Goal: Find specific page/section: Find specific page/section

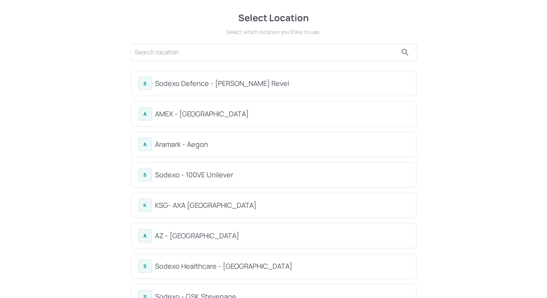
click at [209, 56] on input "text" at bounding box center [266, 52] width 263 height 12
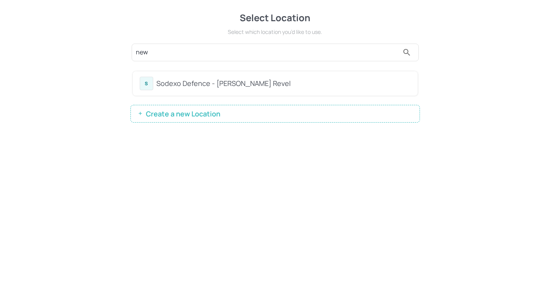
type input "new"
click at [239, 81] on div "Sodexo Defence - [PERSON_NAME] Revel" at bounding box center [283, 83] width 254 height 10
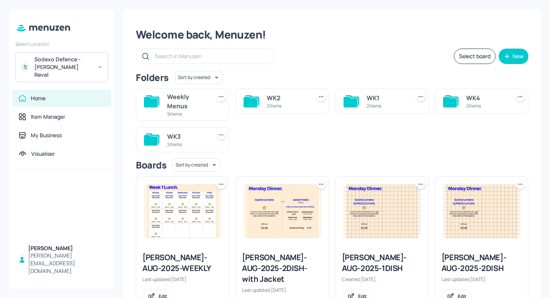
click at [278, 99] on div "WK2" at bounding box center [287, 97] width 40 height 9
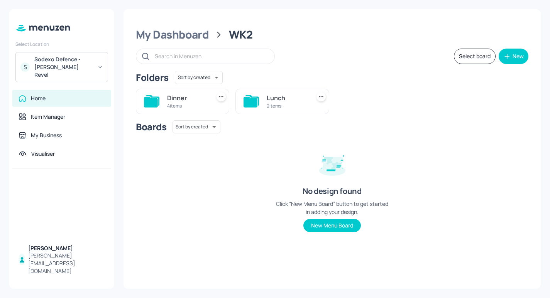
click at [271, 100] on div "Lunch" at bounding box center [287, 97] width 40 height 9
click at [192, 104] on div "4 items" at bounding box center [187, 106] width 40 height 7
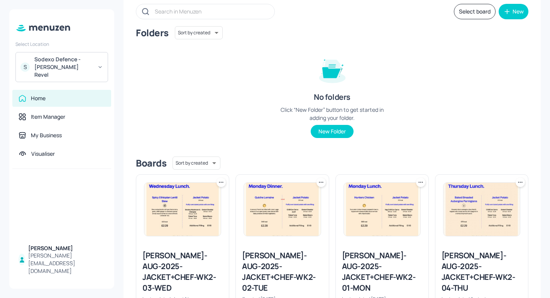
scroll to position [84, 0]
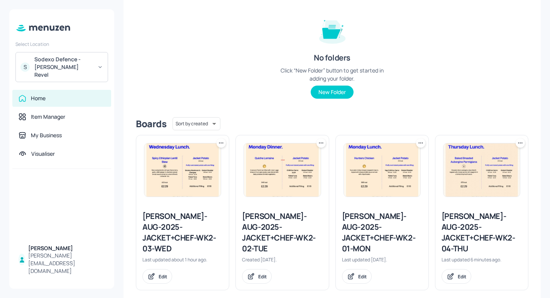
click at [386, 177] on img at bounding box center [382, 170] width 76 height 53
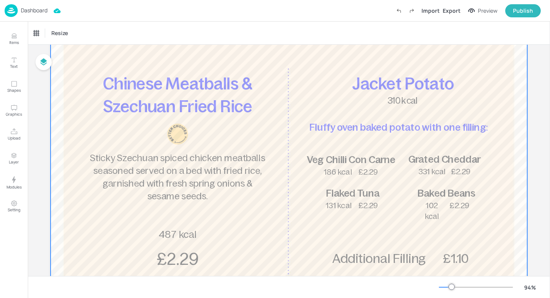
scroll to position [111, 0]
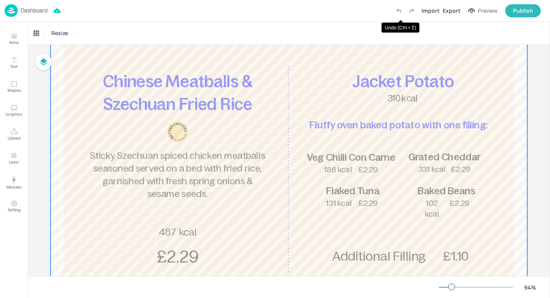
click at [340, 89] on div at bounding box center [289, 153] width 476 height 391
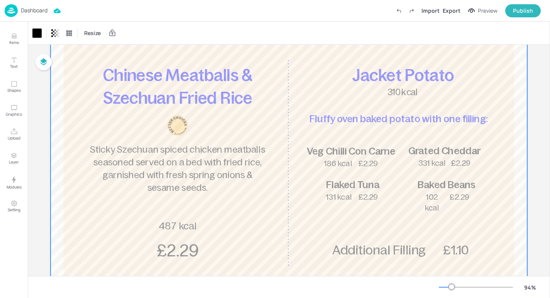
scroll to position [120, 0]
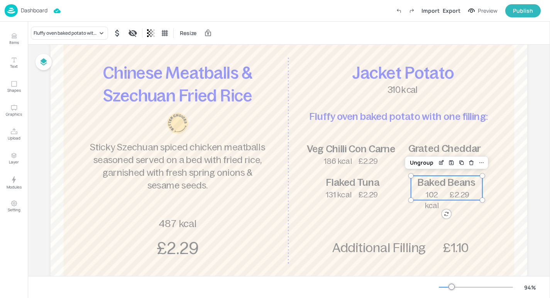
click at [432, 194] on span "102 kcal" at bounding box center [432, 200] width 14 height 19
click at [423, 162] on div "Ungroup" at bounding box center [422, 163] width 30 height 10
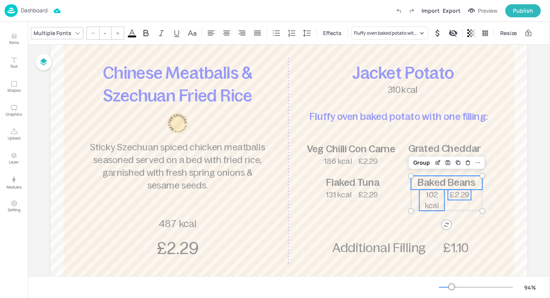
click at [431, 203] on span "102 kcal" at bounding box center [432, 200] width 14 height 19
type input "21"
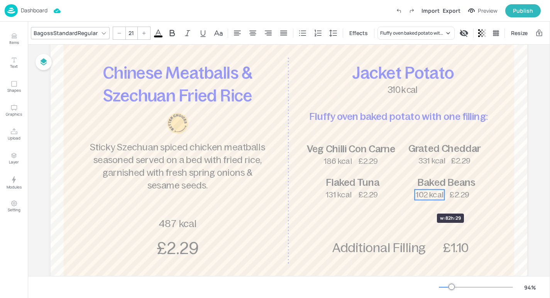
drag, startPoint x: 418, startPoint y: 200, endPoint x: 414, endPoint y: 200, distance: 4.6
click at [493, 30] on icon at bounding box center [496, 33] width 8 height 8
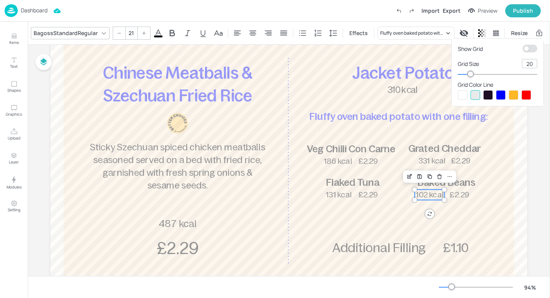
click at [527, 49] on input "checkbox" at bounding box center [526, 49] width 23 height 8
checkbox input "true"
drag, startPoint x: 429, startPoint y: 198, endPoint x: 434, endPoint y: 198, distance: 5.0
click at [434, 198] on div at bounding box center [275, 149] width 550 height 298
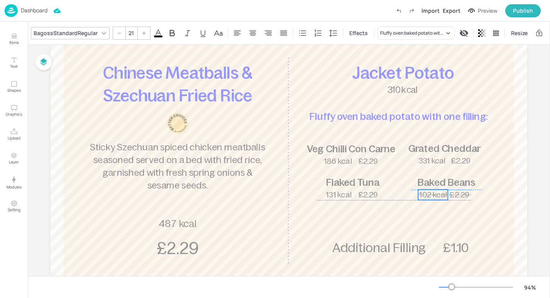
click at [434, 195] on span "102 kcal" at bounding box center [432, 195] width 27 height 8
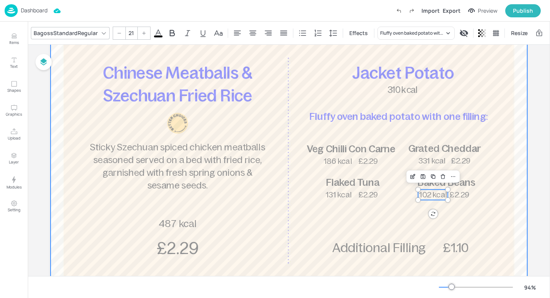
click at [458, 206] on div at bounding box center [289, 145] width 476 height 391
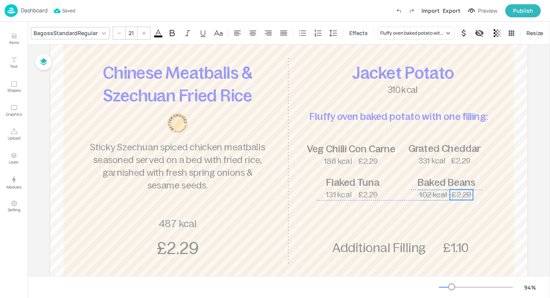
click at [461, 192] on span "£2.29" at bounding box center [461, 195] width 20 height 8
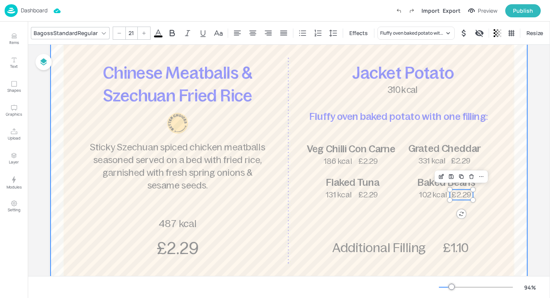
click at [471, 213] on div at bounding box center [289, 145] width 476 height 391
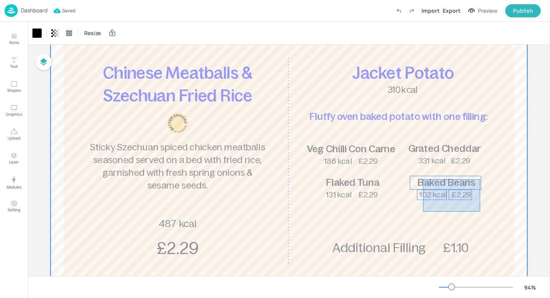
drag, startPoint x: 480, startPoint y: 212, endPoint x: 423, endPoint y: 179, distance: 65.6
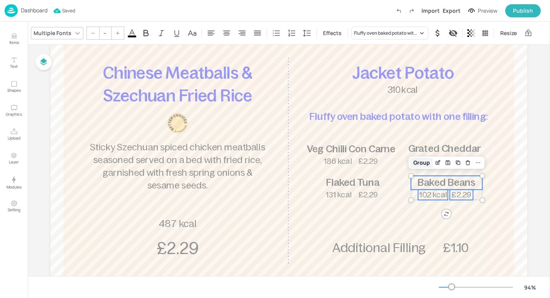
click at [425, 164] on div "Group" at bounding box center [421, 163] width 23 height 10
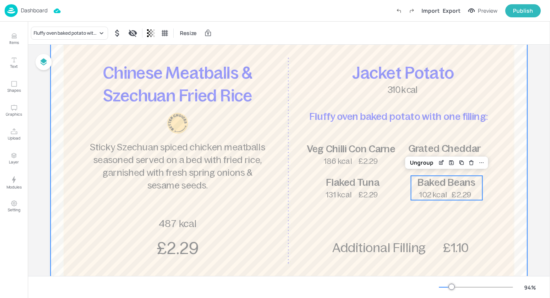
click at [429, 219] on div at bounding box center [289, 145] width 476 height 391
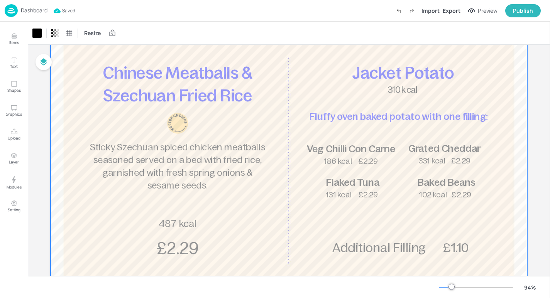
click at [45, 12] on p "Dashboard" at bounding box center [34, 10] width 27 height 5
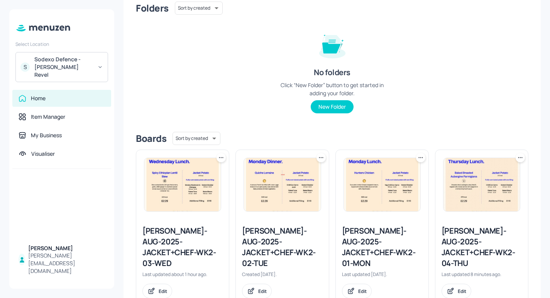
scroll to position [84, 0]
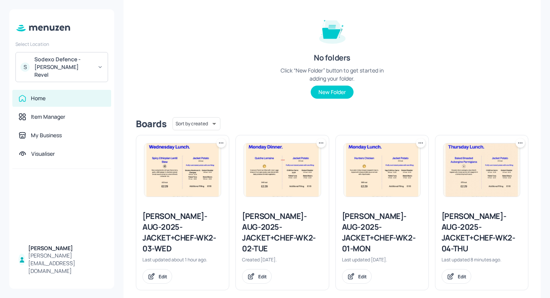
click at [306, 172] on img at bounding box center [282, 170] width 76 height 53
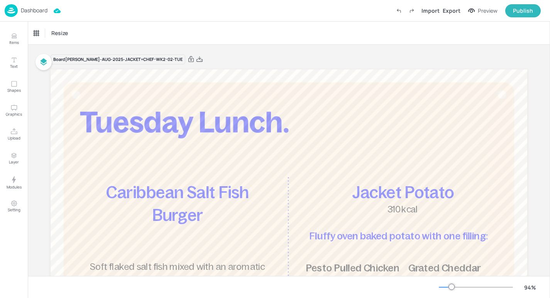
click at [42, 10] on p "Dashboard" at bounding box center [34, 10] width 27 height 5
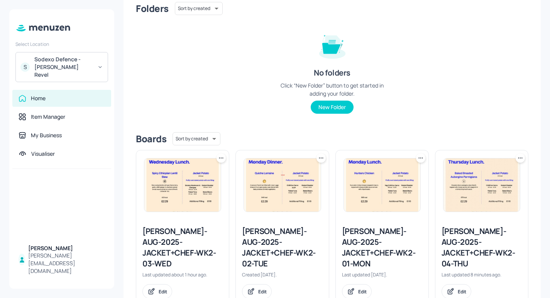
scroll to position [84, 0]
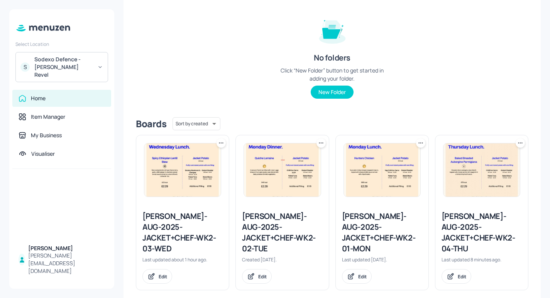
click at [186, 174] on img at bounding box center [182, 170] width 76 height 53
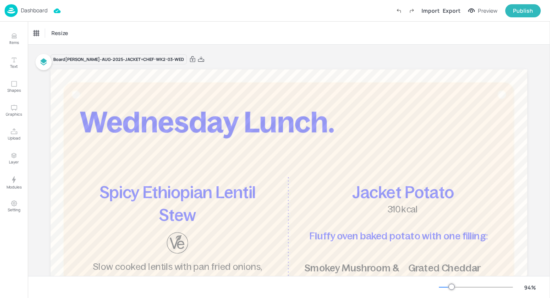
click at [33, 11] on p "Dashboard" at bounding box center [34, 10] width 27 height 5
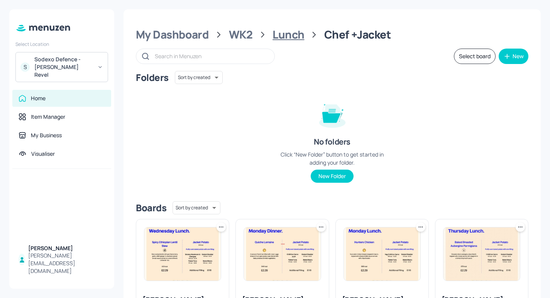
click at [295, 39] on div "Lunch" at bounding box center [288, 35] width 32 height 14
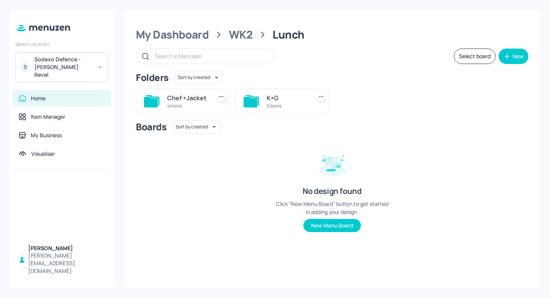
click at [277, 97] on div "K+G" at bounding box center [287, 97] width 40 height 9
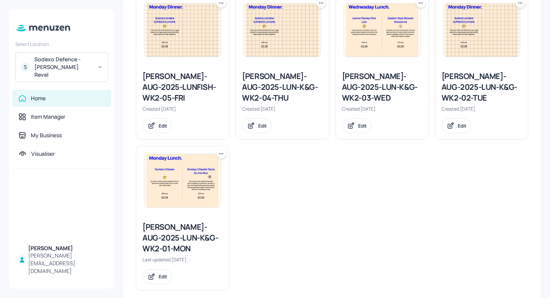
scroll to position [235, 0]
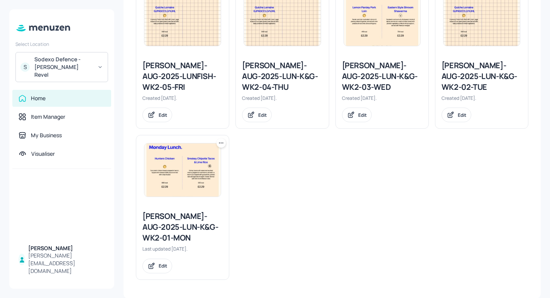
click at [155, 174] on img at bounding box center [182, 170] width 76 height 53
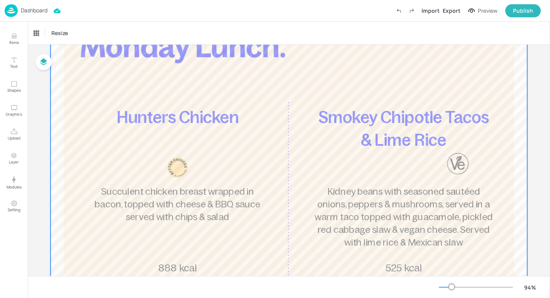
scroll to position [80, 0]
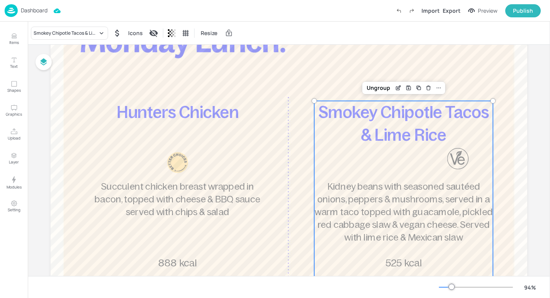
click at [462, 155] on div at bounding box center [457, 158] width 21 height 21
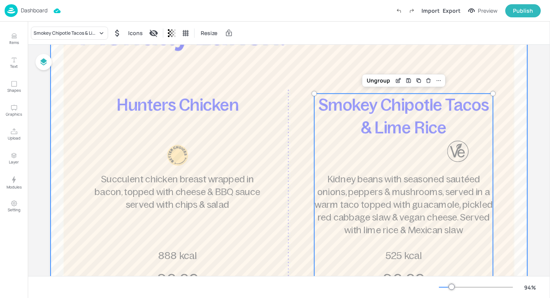
scroll to position [74, 0]
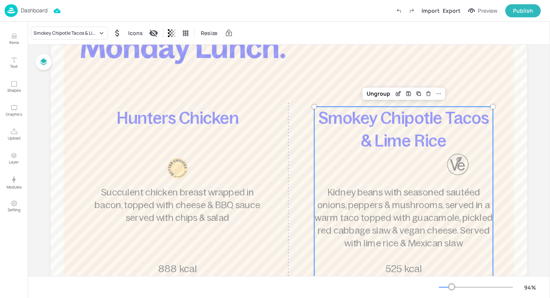
click at [40, 15] on div "Dashboard" at bounding box center [26, 10] width 43 height 13
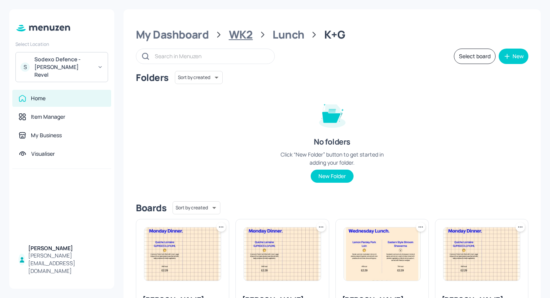
click at [243, 34] on div "WK2" at bounding box center [241, 35] width 24 height 14
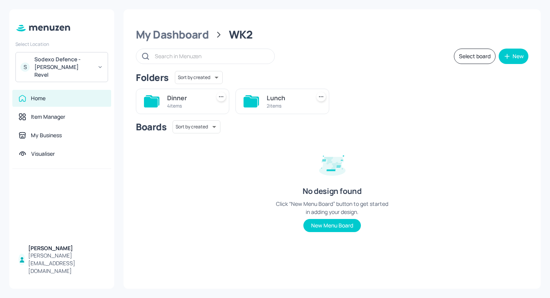
click at [187, 97] on div "Dinner" at bounding box center [187, 97] width 40 height 9
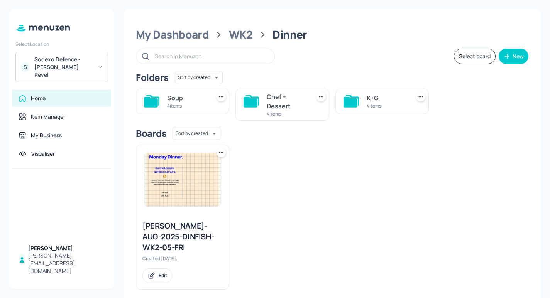
click at [177, 105] on div "4 items" at bounding box center [187, 106] width 40 height 7
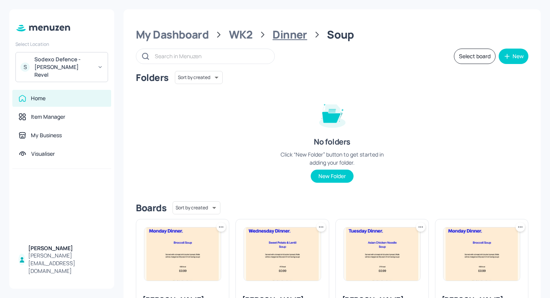
click at [272, 32] on div "Dinner" at bounding box center [289, 35] width 35 height 14
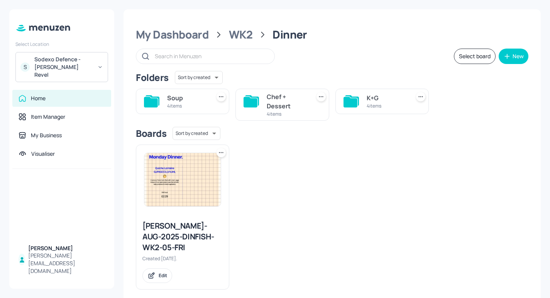
click at [280, 103] on div "Chef + Dessert" at bounding box center [287, 101] width 40 height 19
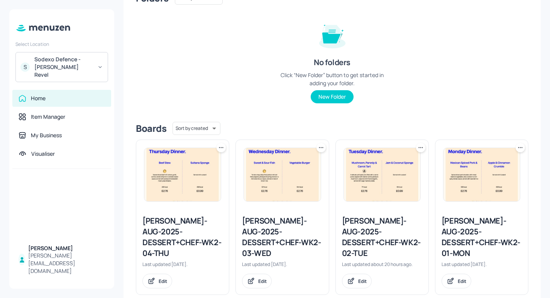
scroll to position [81, 0]
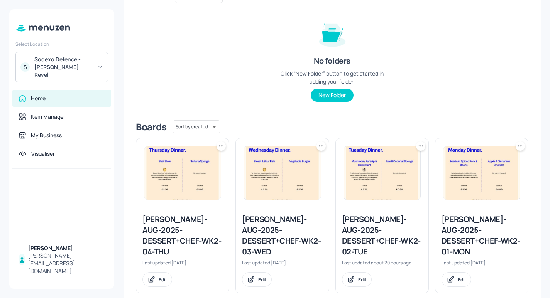
click at [168, 181] on img at bounding box center [182, 173] width 76 height 53
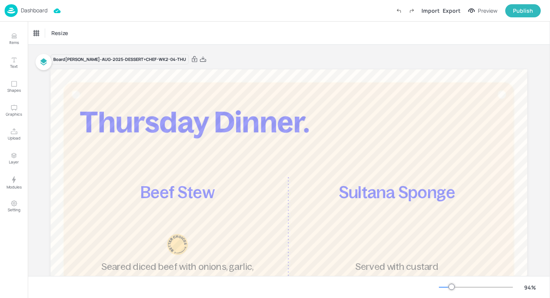
click at [30, 8] on p "Dashboard" at bounding box center [34, 10] width 27 height 5
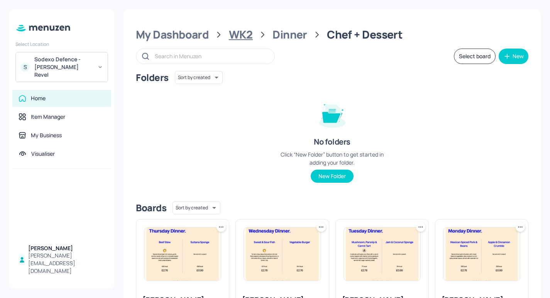
click at [249, 35] on div "WK2" at bounding box center [241, 35] width 24 height 14
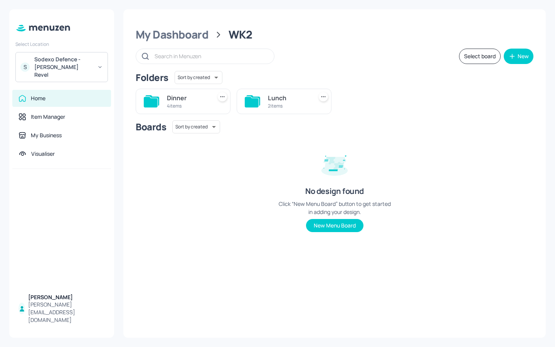
click at [217, 298] on div "My Dashboard WK2 Select board New Folders Sort by created id ​ Dinner 4 items L…" at bounding box center [334, 173] width 423 height 329
click at [285, 103] on div "2 items" at bounding box center [289, 106] width 42 height 7
click at [283, 100] on div "K+G" at bounding box center [289, 97] width 42 height 9
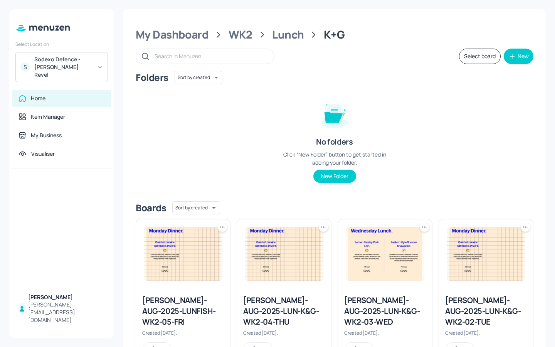
scroll to position [186, 0]
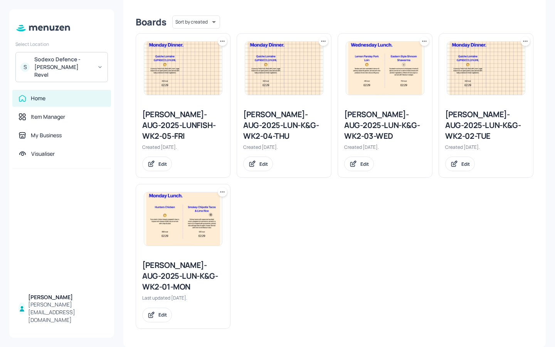
click at [192, 120] on div "[PERSON_NAME]-AUG-2025-LUNFISH-WK2-05-FRI" at bounding box center [183, 125] width 82 height 32
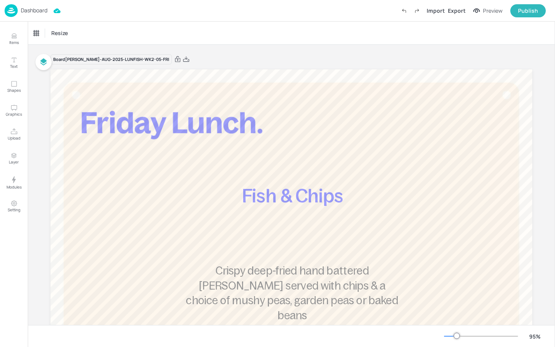
click at [39, 12] on p "Dashboard" at bounding box center [34, 10] width 27 height 5
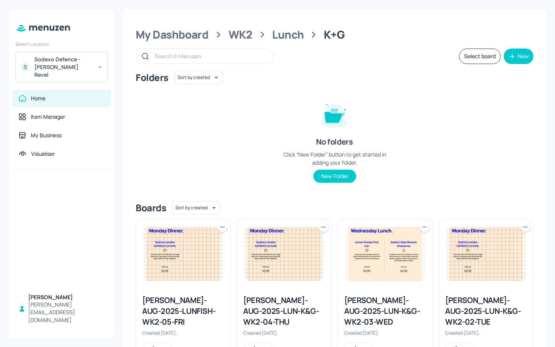
click at [313, 298] on div "[PERSON_NAME]-AUG-2025-LUN-K&G-WK2-04-THU" at bounding box center [284, 311] width 82 height 32
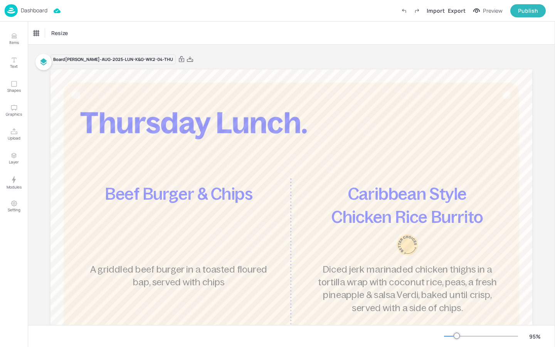
click at [30, 9] on p "Dashboard" at bounding box center [34, 10] width 27 height 5
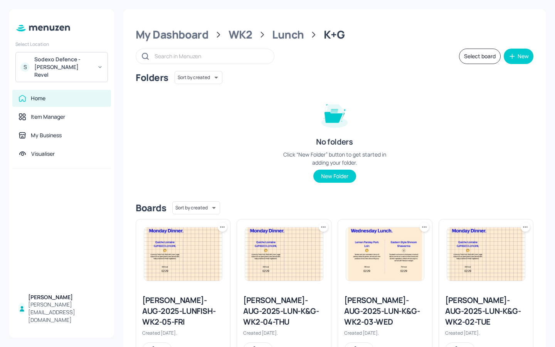
click at [310, 298] on div "[PERSON_NAME]-AUG-2025-LUN-K&G-WK2-04-THU" at bounding box center [284, 311] width 82 height 32
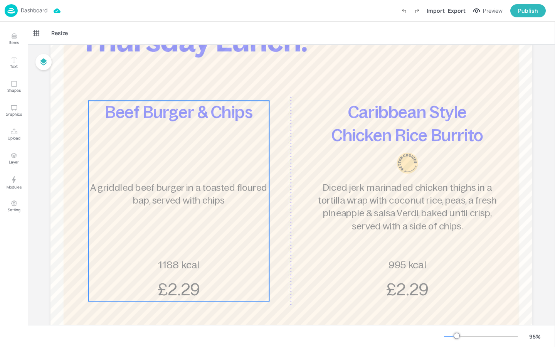
scroll to position [135, 0]
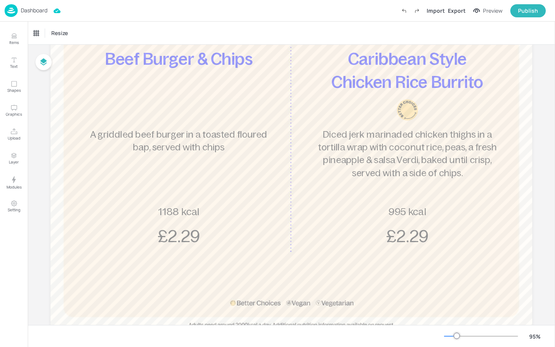
click at [35, 10] on p "Dashboard" at bounding box center [34, 10] width 27 height 5
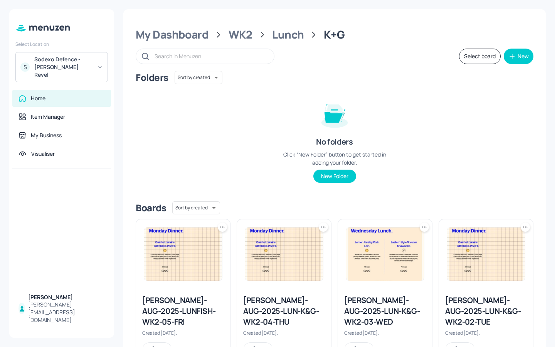
click at [379, 298] on div "[PERSON_NAME]-AUG-2025-LUN-K&G-WK2-03-WED" at bounding box center [385, 311] width 82 height 32
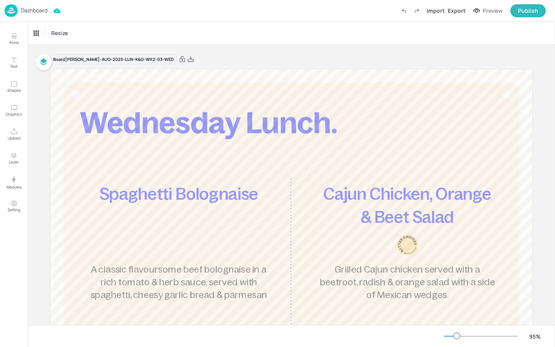
click at [34, 11] on p "Dashboard" at bounding box center [34, 10] width 27 height 5
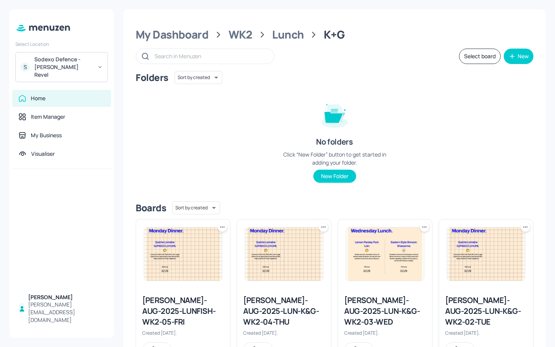
scroll to position [133, 0]
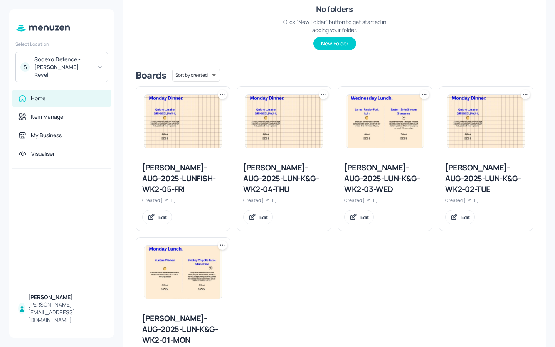
click at [491, 181] on div "[PERSON_NAME]-AUG-2025-LUN-K&G-WK2-02-TUE" at bounding box center [487, 178] width 82 height 32
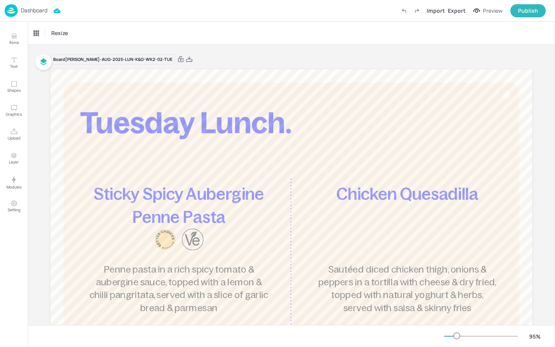
click at [40, 13] on p "Dashboard" at bounding box center [34, 10] width 27 height 5
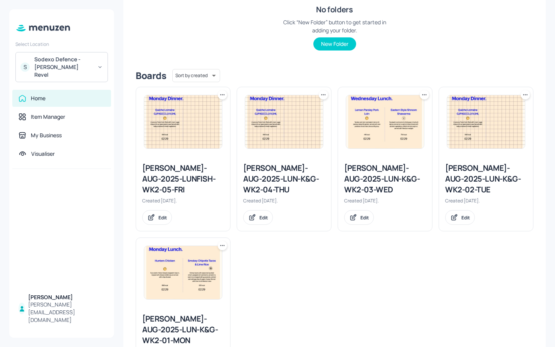
scroll to position [186, 0]
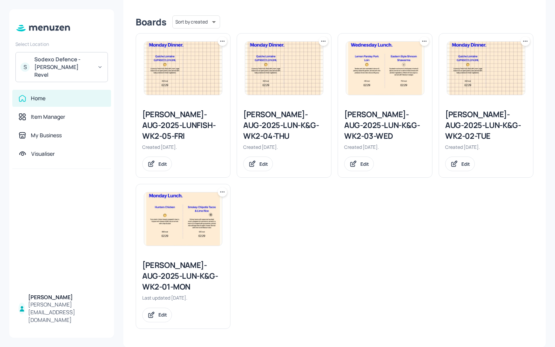
click at [193, 260] on div "[PERSON_NAME]-AUG-2025-LUN-K&G-WK2-01-MON Last updated [DATE]. Edit" at bounding box center [183, 291] width 94 height 74
click at [192, 264] on div "[PERSON_NAME]-AUG-2025-LUN-K&G-WK2-01-MON" at bounding box center [183, 276] width 82 height 32
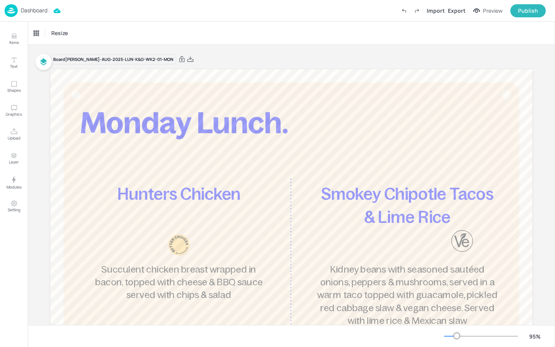
click at [32, 11] on p "Dashboard" at bounding box center [34, 10] width 27 height 5
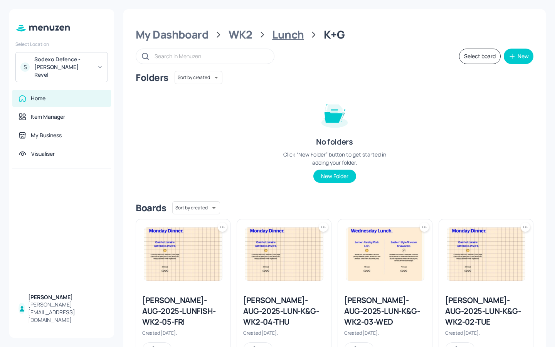
click at [285, 39] on div "Lunch" at bounding box center [288, 35] width 32 height 14
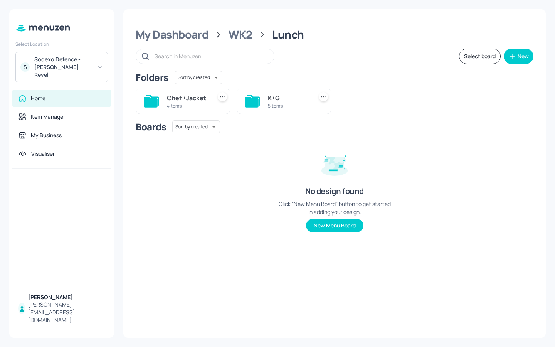
click at [197, 107] on div "4 items" at bounding box center [188, 106] width 42 height 7
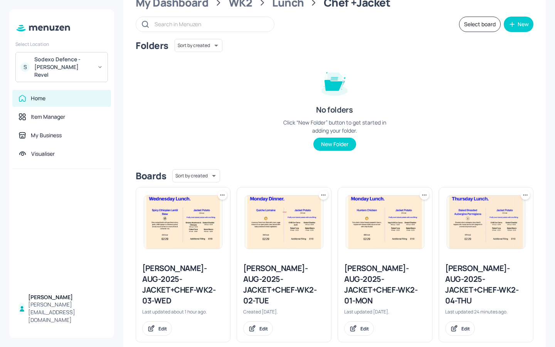
scroll to position [35, 0]
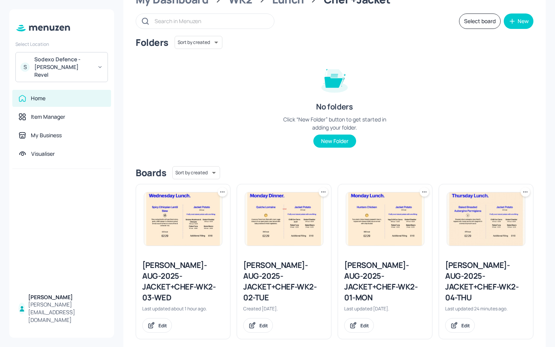
click at [201, 276] on div "[PERSON_NAME]-AUG-2025-JACKET+CHEF-WK2-03-WED" at bounding box center [183, 281] width 82 height 43
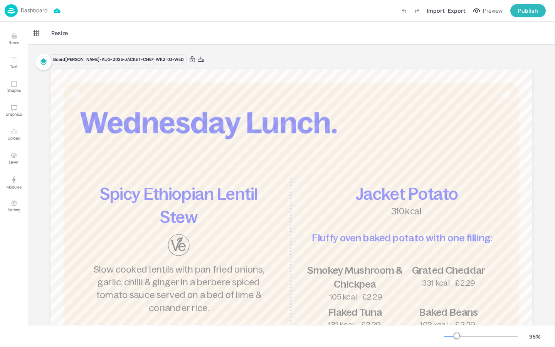
click at [38, 3] on div "Dashboard Import Export Preview Publish" at bounding box center [276, 10] width 542 height 21
click at [37, 9] on p "Dashboard" at bounding box center [34, 10] width 27 height 5
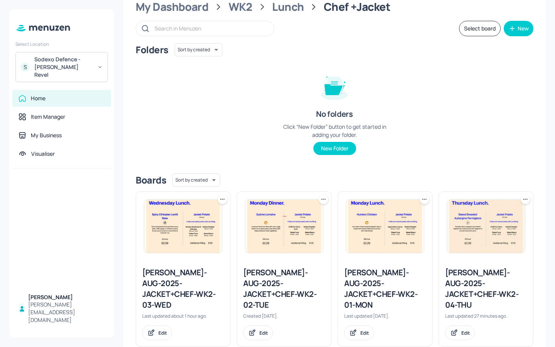
scroll to position [35, 0]
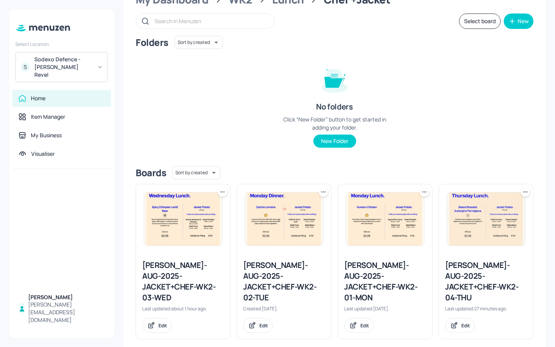
click at [308, 284] on div "[PERSON_NAME]-AUG-2025-JACKET+CHEF-WK2-02-TUE" at bounding box center [284, 281] width 82 height 43
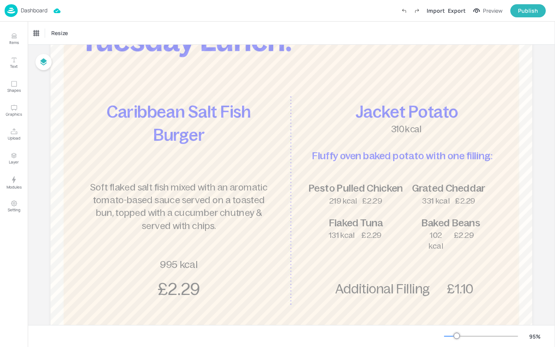
scroll to position [103, 0]
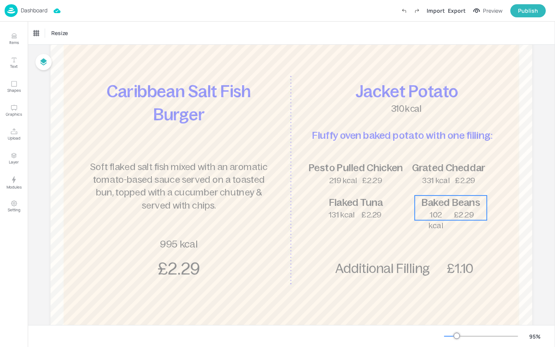
click at [436, 218] on span "102 kcal" at bounding box center [436, 220] width 14 height 19
click at [430, 185] on div "Ungroup" at bounding box center [426, 182] width 30 height 10
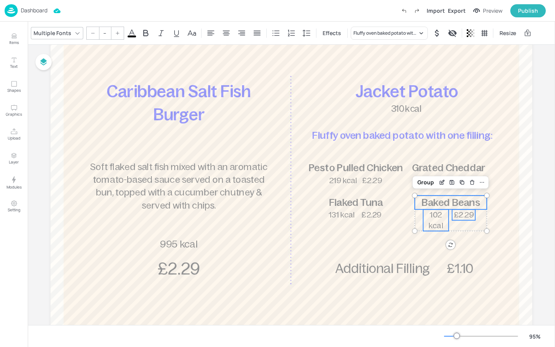
click at [427, 219] on p "102 kcal" at bounding box center [436, 220] width 25 height 22
type input "21"
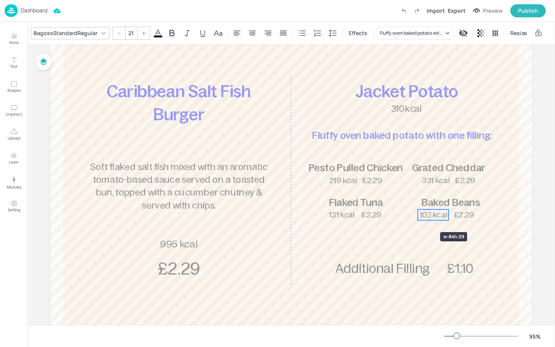
drag, startPoint x: 423, startPoint y: 220, endPoint x: 417, endPoint y: 218, distance: 5.6
click at [492, 35] on icon at bounding box center [496, 33] width 8 height 8
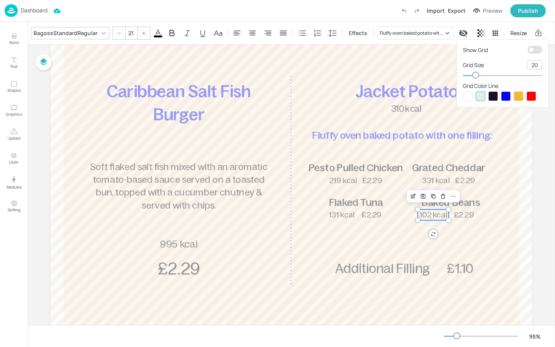
click at [529, 52] on input "checkbox" at bounding box center [531, 50] width 23 height 8
checkbox input "true"
click at [440, 218] on div at bounding box center [277, 173] width 555 height 347
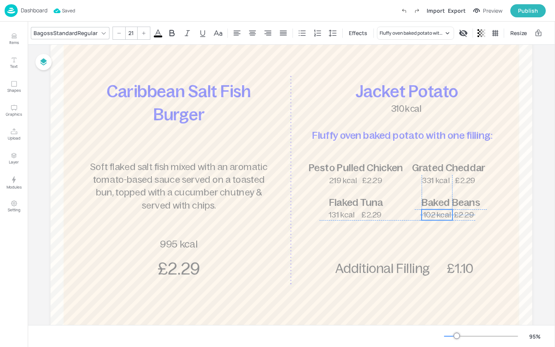
click at [441, 214] on span "102 kcal" at bounding box center [438, 215] width 28 height 8
type input "21"
click at [462, 215] on span "£2.29" at bounding box center [467, 215] width 20 height 8
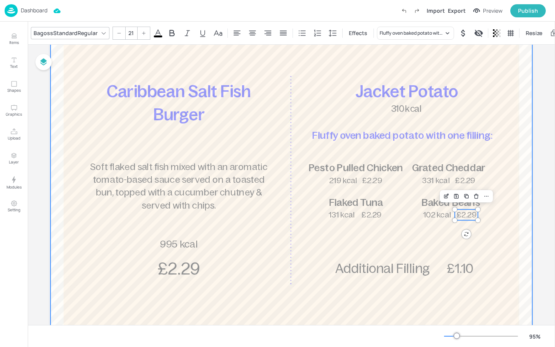
click at [482, 231] on div at bounding box center [292, 165] width 482 height 396
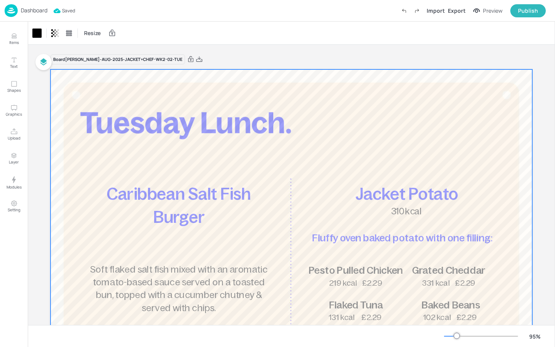
scroll to position [159, 0]
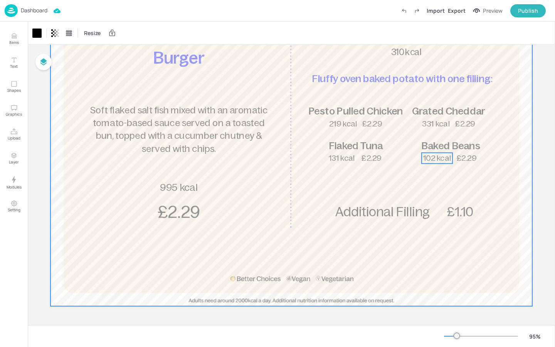
click at [447, 159] on span "102 kcal" at bounding box center [438, 158] width 28 height 8
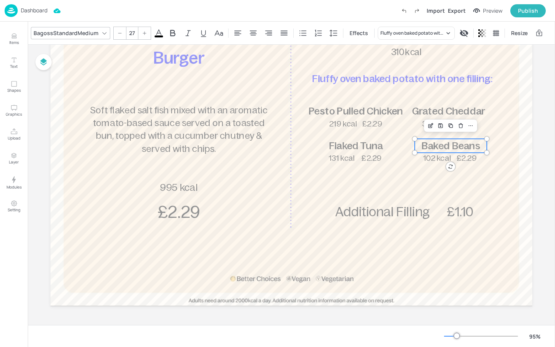
click at [464, 147] on span "Baked Beans" at bounding box center [451, 145] width 59 height 11
click at [458, 159] on span "£2.29" at bounding box center [467, 158] width 20 height 8
type input "21"
click at [428, 157] on span "102 kcal" at bounding box center [438, 158] width 28 height 8
click at [496, 36] on icon at bounding box center [496, 33] width 7 height 7
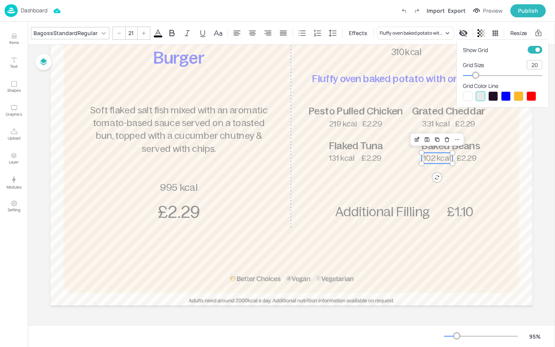
click at [531, 51] on input "checkbox" at bounding box center [538, 50] width 23 height 8
checkbox input "false"
click at [521, 204] on div at bounding box center [277, 173] width 555 height 347
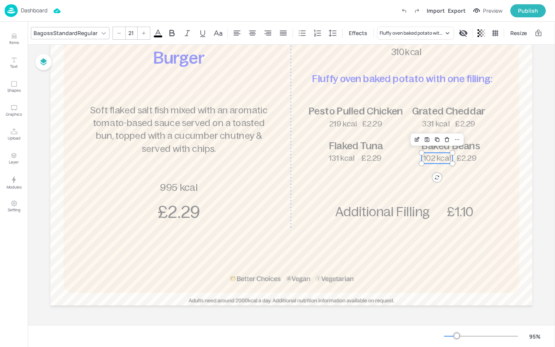
click at [446, 161] on span "102 kcal" at bounding box center [438, 158] width 28 height 8
click at [466, 156] on span "£2.29" at bounding box center [467, 158] width 20 height 8
click at [443, 157] on span "102 kcal" at bounding box center [438, 158] width 28 height 8
click at [464, 155] on span "£2.29" at bounding box center [467, 158] width 20 height 8
click at [437, 158] on span "102 kcal" at bounding box center [438, 158] width 28 height 8
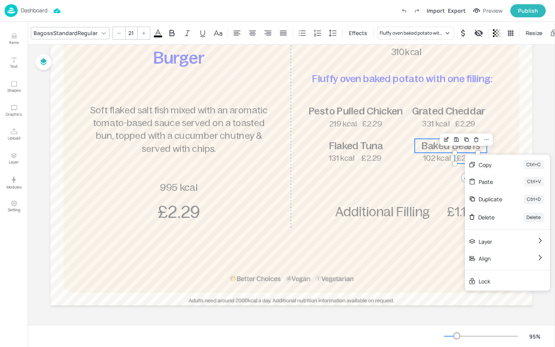
type input "27"
click at [419, 148] on p "Baked Beans" at bounding box center [451, 146] width 72 height 14
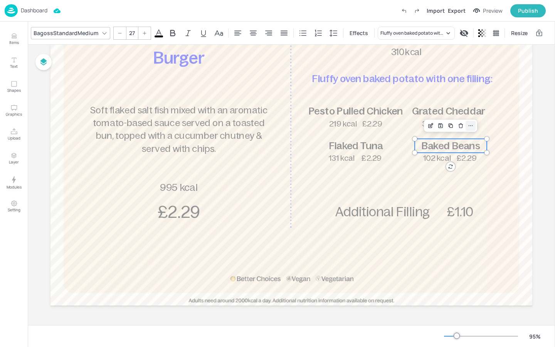
click at [468, 128] on icon at bounding box center [471, 126] width 6 height 6
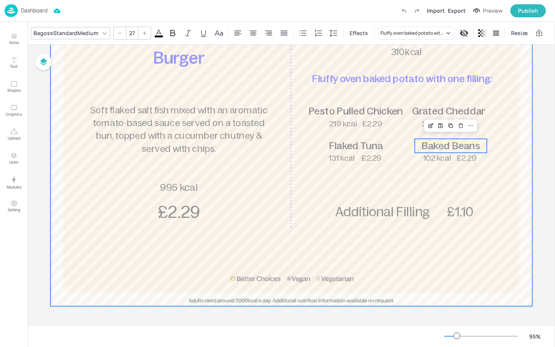
click at [409, 179] on div at bounding box center [292, 108] width 482 height 396
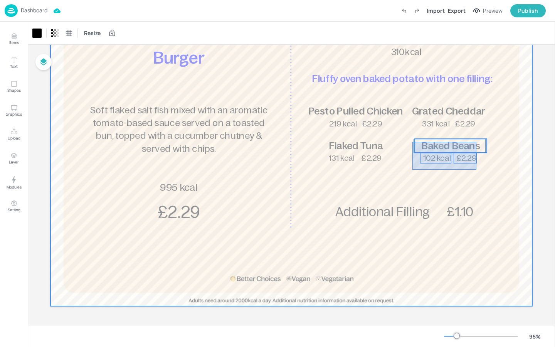
drag, startPoint x: 413, startPoint y: 169, endPoint x: 477, endPoint y: 142, distance: 69.8
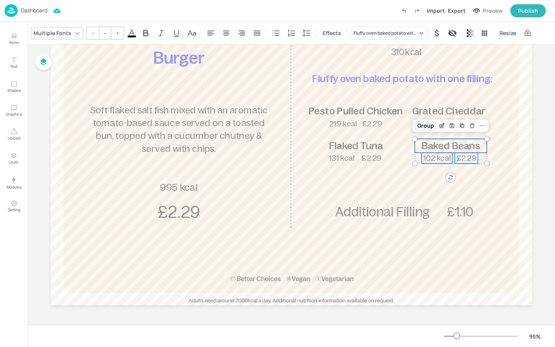
click at [422, 127] on div "Group" at bounding box center [426, 126] width 23 height 10
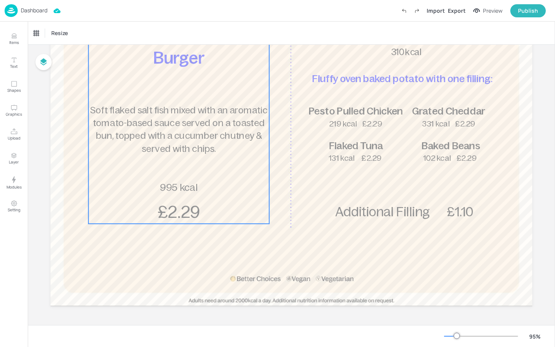
scroll to position [159, 0]
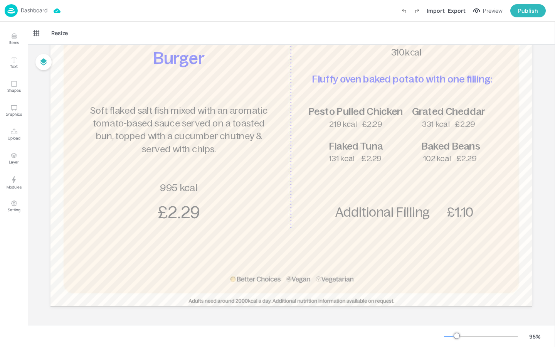
click at [35, 10] on p "Dashboard" at bounding box center [34, 10] width 27 height 5
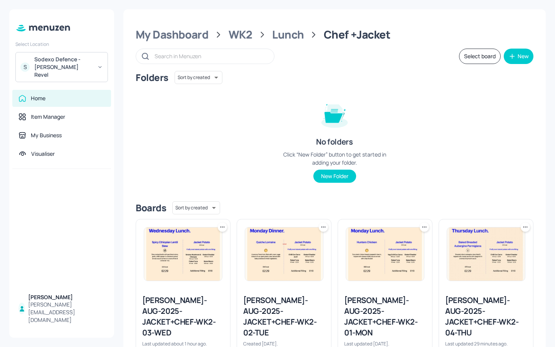
click at [184, 298] on div "[PERSON_NAME]-AUG-2025-JACKET+CHEF-WK2-03-WED" at bounding box center [183, 316] width 82 height 43
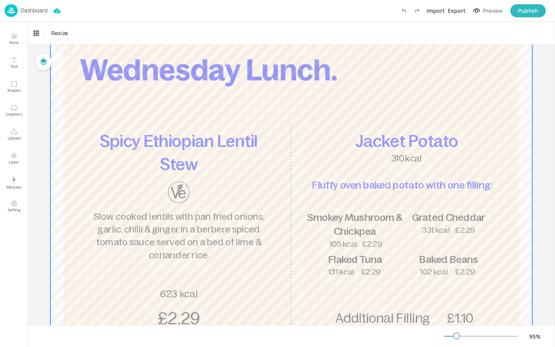
scroll to position [47, 0]
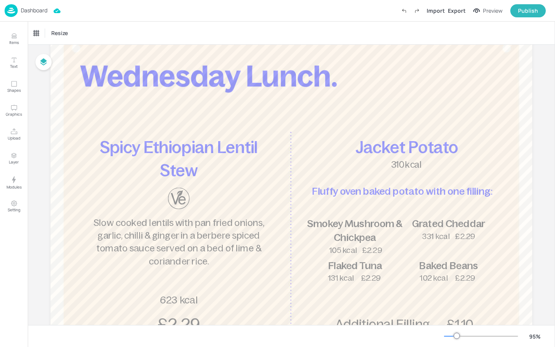
click at [30, 11] on p "Dashboard" at bounding box center [34, 10] width 27 height 5
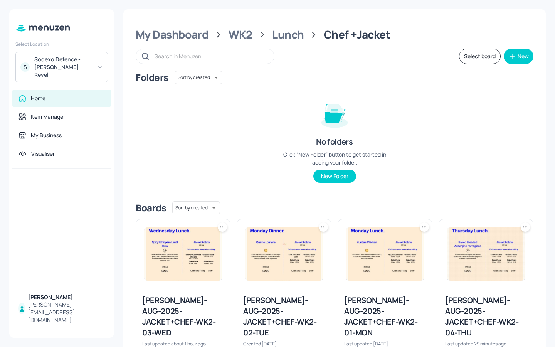
click at [398, 298] on div "[PERSON_NAME]-AUG-2025-JACKET+CHEF-WK2-01-MON" at bounding box center [385, 316] width 82 height 43
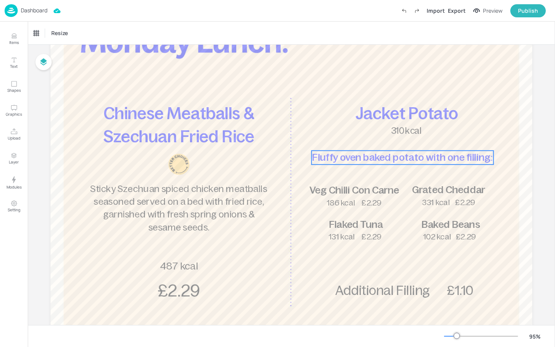
scroll to position [83, 0]
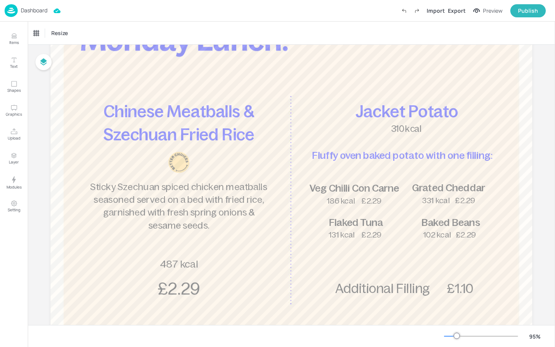
click at [42, 13] on p "Dashboard" at bounding box center [34, 10] width 27 height 5
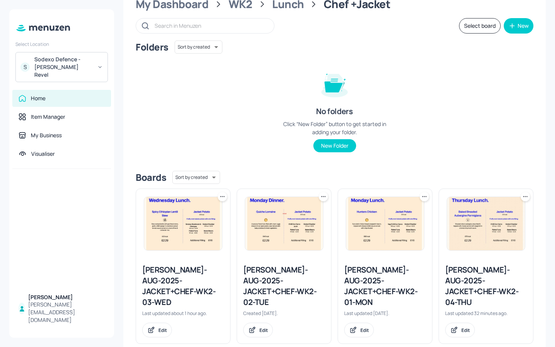
scroll to position [35, 0]
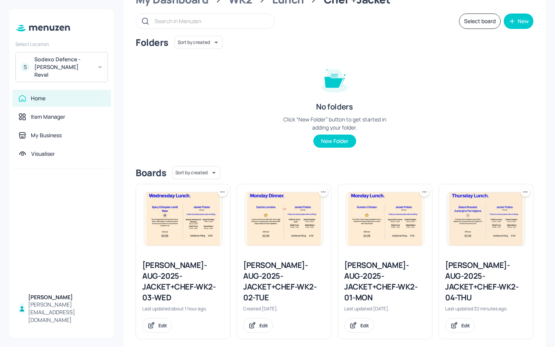
click at [481, 281] on div "[PERSON_NAME]-AUG-2025-JACKET+CHEF-WK2-04-THU" at bounding box center [487, 281] width 82 height 43
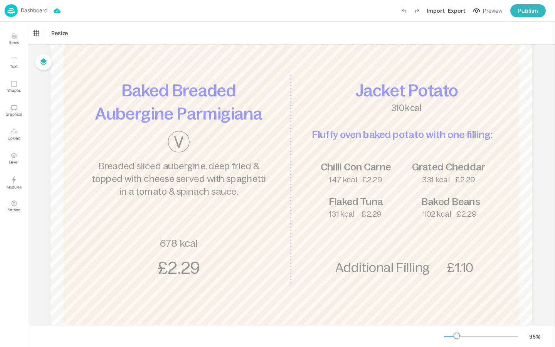
scroll to position [105, 0]
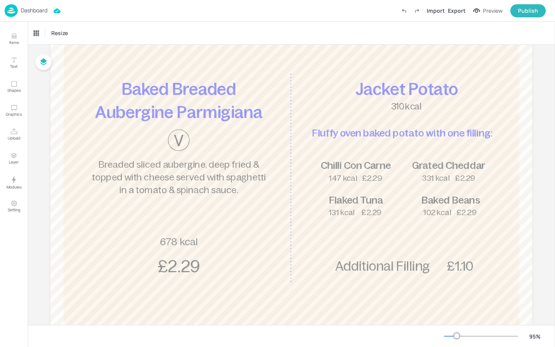
click at [27, 10] on p "Dashboard" at bounding box center [34, 10] width 27 height 5
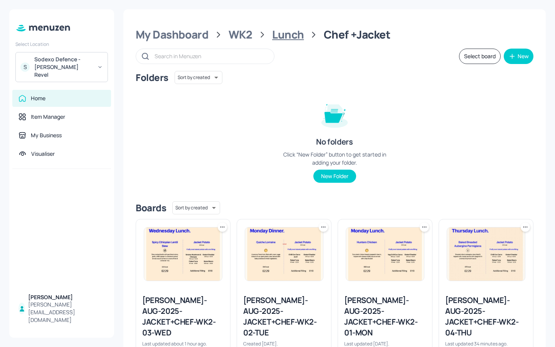
click at [289, 37] on div "Lunch" at bounding box center [288, 35] width 32 height 14
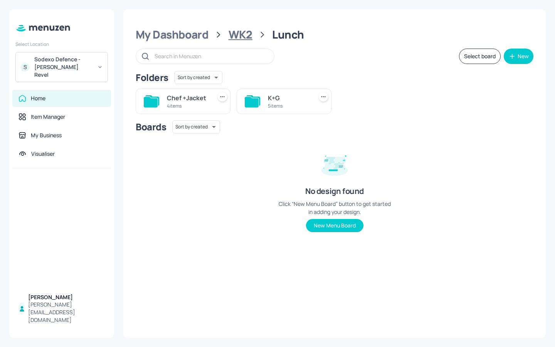
click at [243, 33] on div "WK2" at bounding box center [241, 35] width 24 height 14
click at [197, 100] on div "Dinner" at bounding box center [188, 97] width 42 height 9
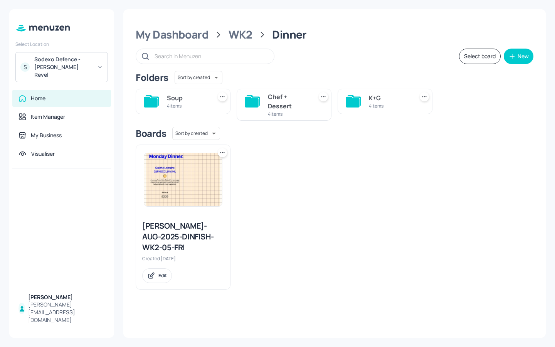
click at [196, 105] on div "4 items" at bounding box center [188, 106] width 42 height 7
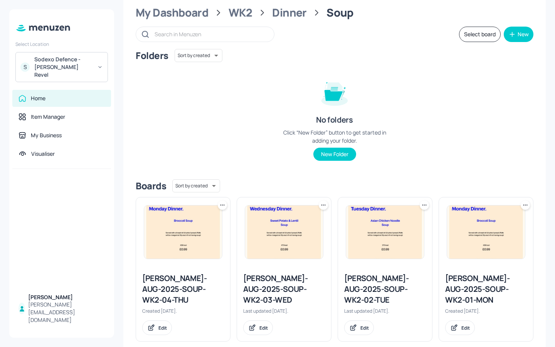
scroll to position [24, 0]
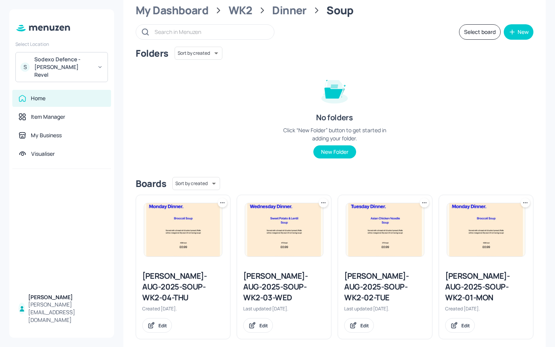
click at [194, 279] on div "[PERSON_NAME]-AUG-2025-SOUP-WK2-04-THU" at bounding box center [183, 287] width 82 height 32
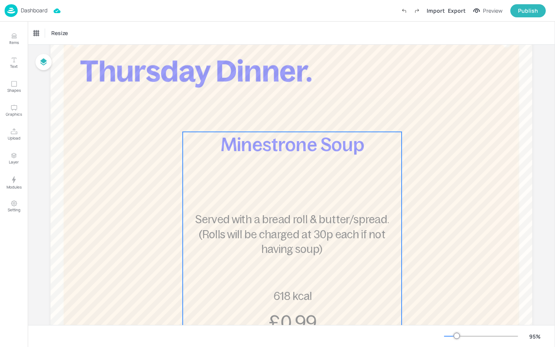
scroll to position [53, 0]
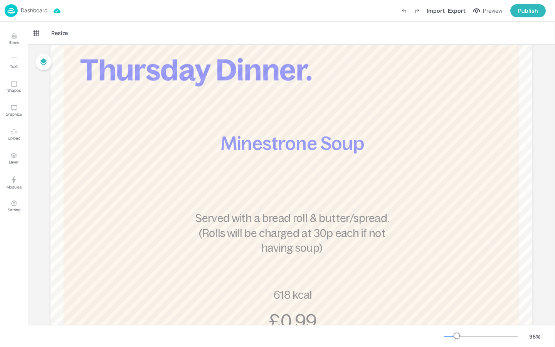
drag, startPoint x: 28, startPoint y: 8, endPoint x: 28, endPoint y: 305, distance: 296.3
click at [28, 8] on p "Dashboard" at bounding box center [34, 10] width 27 height 5
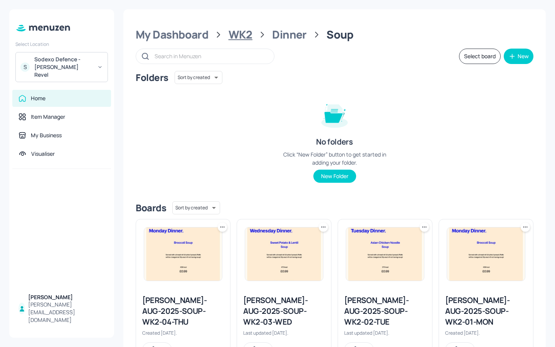
click at [239, 32] on div "WK2" at bounding box center [241, 35] width 24 height 14
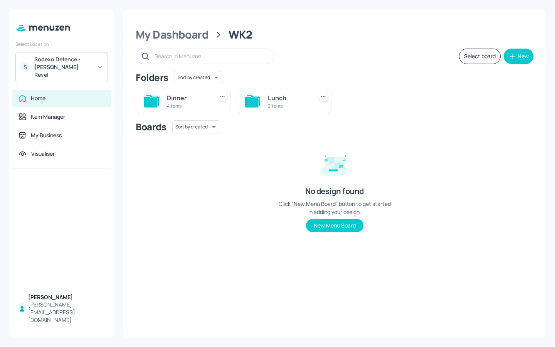
click at [199, 100] on div "Dinner" at bounding box center [188, 97] width 42 height 9
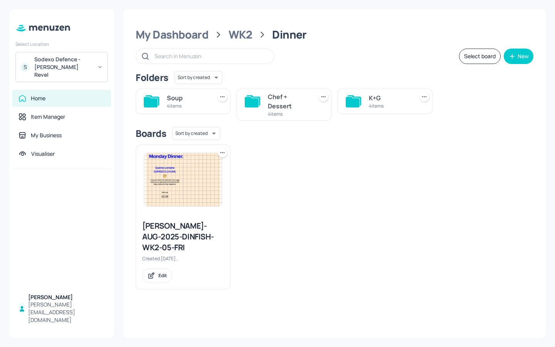
click at [186, 102] on div "Soup" at bounding box center [188, 97] width 42 height 9
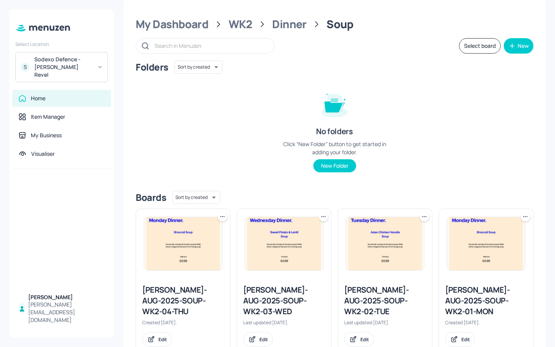
scroll to position [10, 0]
click at [209, 298] on div "[PERSON_NAME]-AUG-2025-SOUP-WK2-04-THU" at bounding box center [183, 301] width 82 height 32
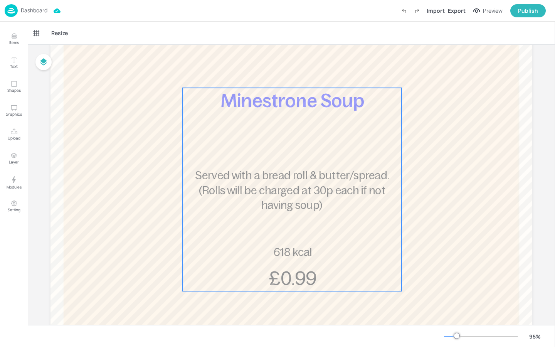
scroll to position [159, 0]
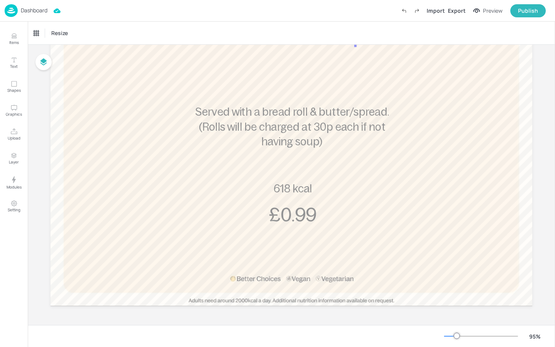
drag, startPoint x: 41, startPoint y: 8, endPoint x: 41, endPoint y: 305, distance: 296.3
click at [41, 8] on p "Dashboard" at bounding box center [34, 10] width 27 height 5
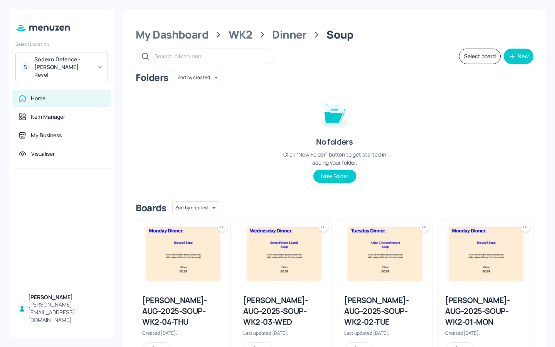
scroll to position [24, 0]
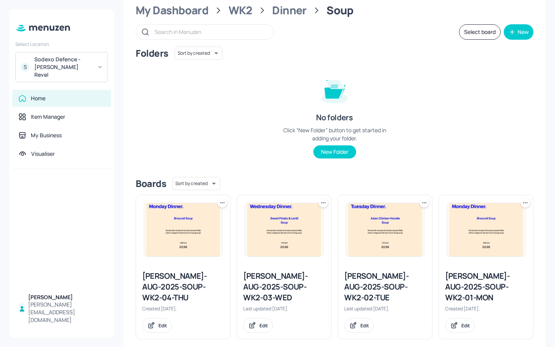
click at [290, 288] on div "[PERSON_NAME]-AUG-2025-SOUP-WK2-03-WED" at bounding box center [284, 287] width 82 height 32
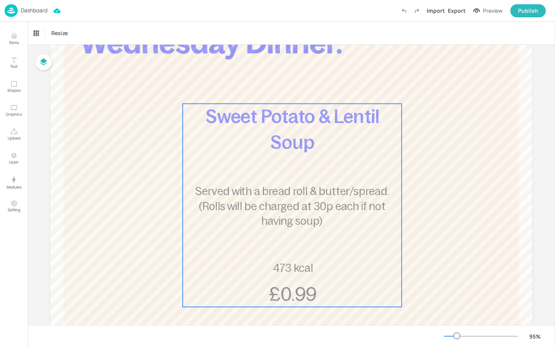
scroll to position [81, 0]
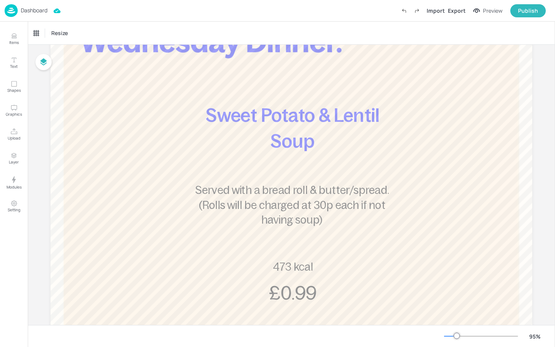
click at [39, 13] on p "Dashboard" at bounding box center [34, 10] width 27 height 5
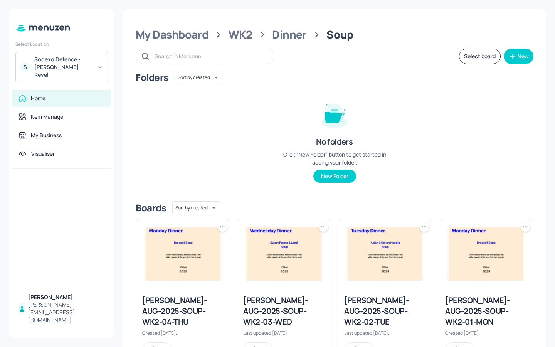
click at [218, 298] on div "[PERSON_NAME]-AUG-2025-SOUP-WK2-04-THU" at bounding box center [183, 311] width 82 height 32
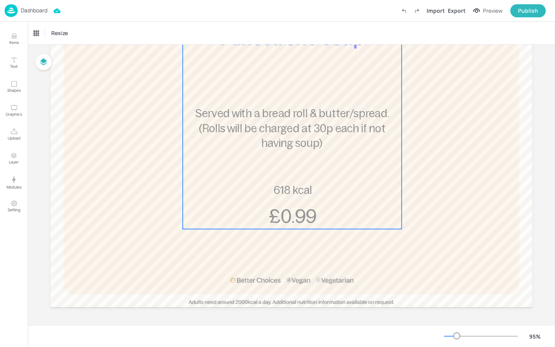
scroll to position [159, 0]
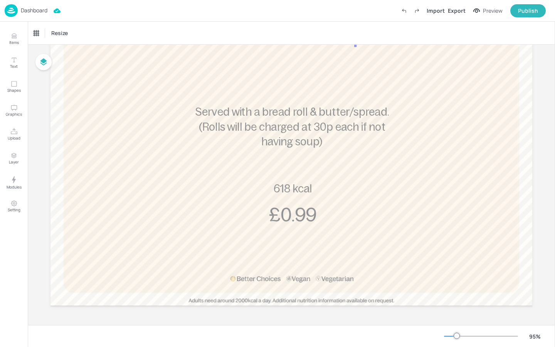
click at [35, 13] on p "Dashboard" at bounding box center [34, 10] width 27 height 5
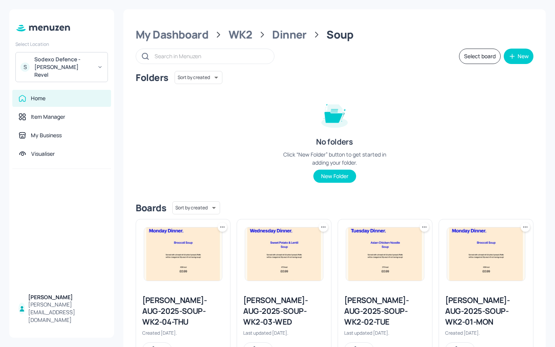
scroll to position [24, 0]
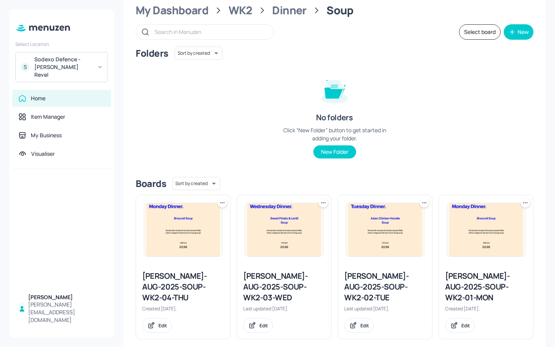
click at [374, 275] on div "[PERSON_NAME]-AUG-2025-SOUP-WK2-02-TUE" at bounding box center [385, 287] width 82 height 32
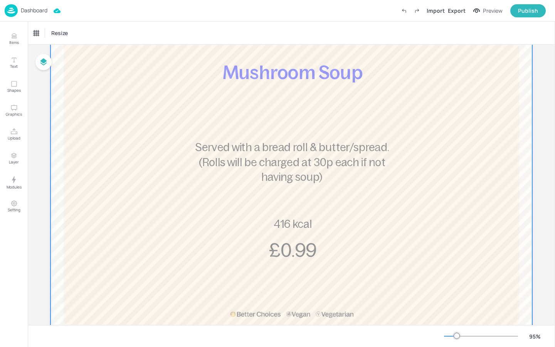
scroll to position [131, 0]
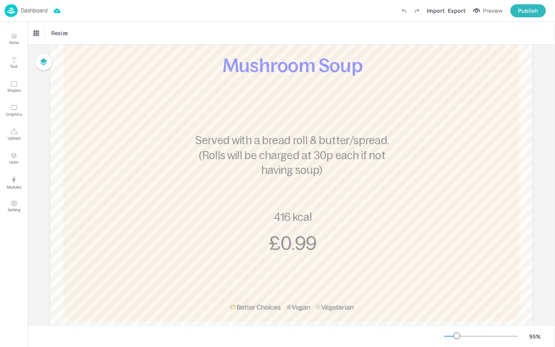
click at [31, 13] on p "Dashboard" at bounding box center [34, 10] width 27 height 5
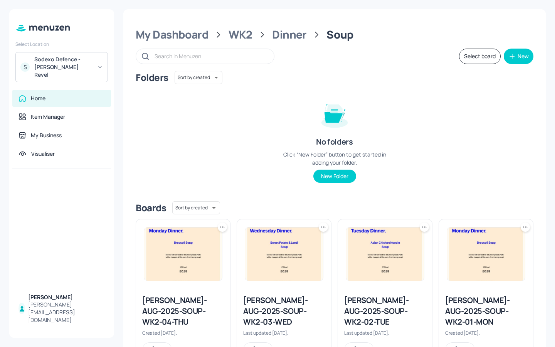
scroll to position [24, 0]
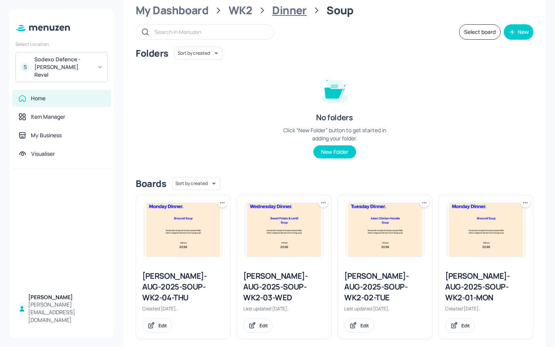
click at [297, 12] on div "Dinner" at bounding box center [289, 10] width 35 height 14
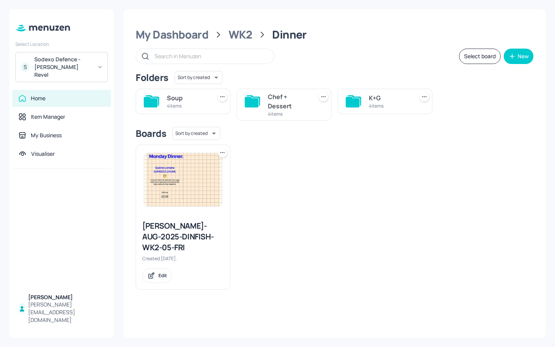
click at [293, 111] on div "4 items" at bounding box center [289, 114] width 42 height 7
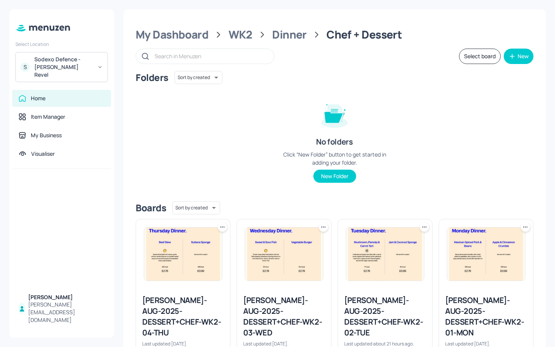
click at [204, 298] on div "[PERSON_NAME]-AUG-2025-DESSERT+CHEF-WK2-04-THU" at bounding box center [183, 316] width 82 height 43
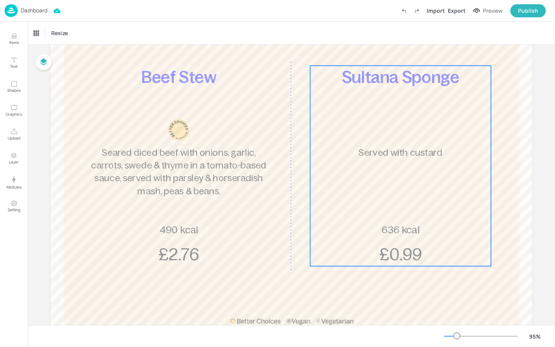
scroll to position [115, 0]
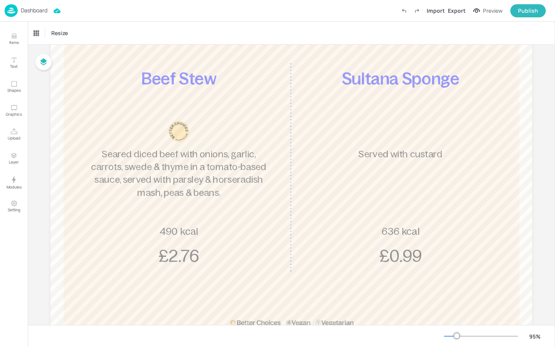
click at [35, 13] on p "Dashboard" at bounding box center [34, 10] width 27 height 5
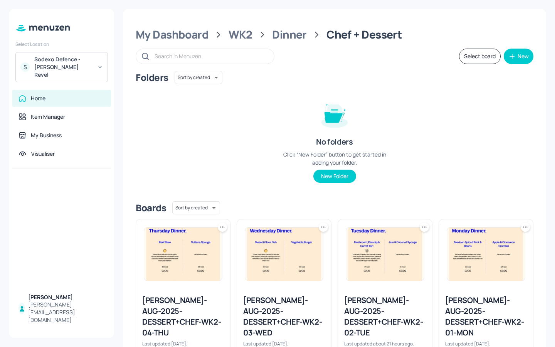
scroll to position [35, 0]
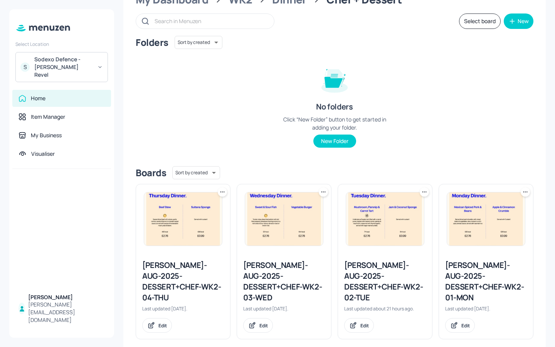
click at [297, 280] on div "[PERSON_NAME]-AUG-2025-DESSERT+CHEF-WK2-03-WED" at bounding box center [284, 281] width 82 height 43
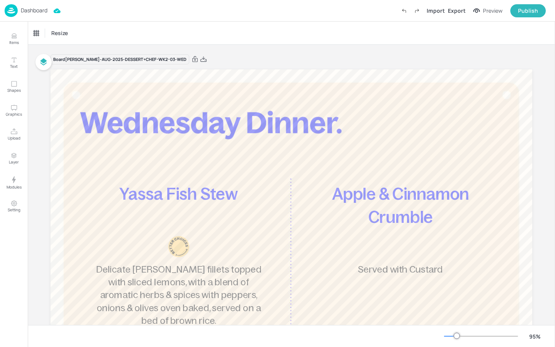
click at [31, 12] on p "Dashboard" at bounding box center [34, 10] width 27 height 5
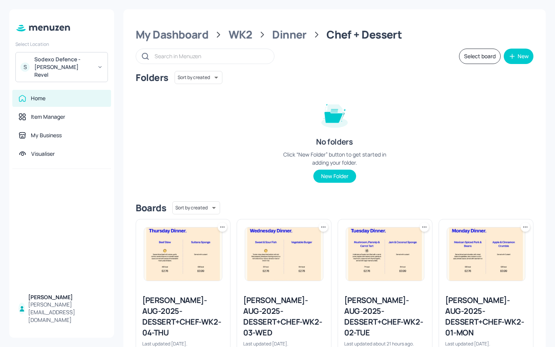
click at [197, 298] on div "[PERSON_NAME]-AUG-2025-DESSERT+CHEF-WK2-04-THU" at bounding box center [183, 316] width 82 height 43
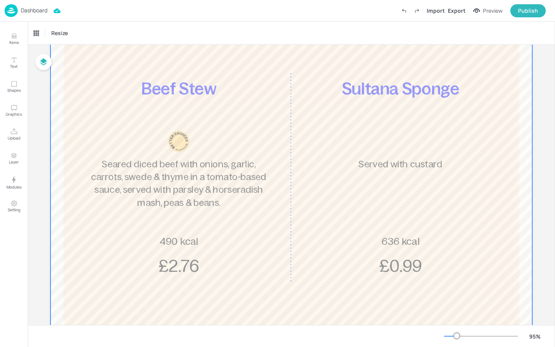
scroll to position [106, 0]
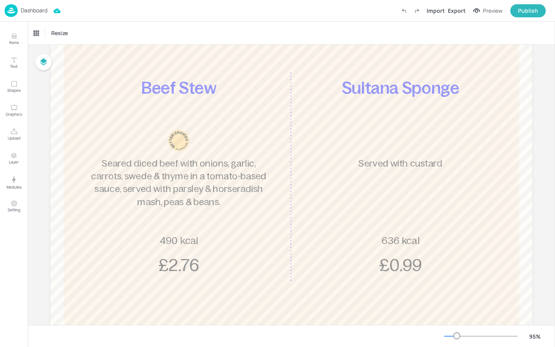
click at [39, 13] on p "Dashboard" at bounding box center [34, 10] width 27 height 5
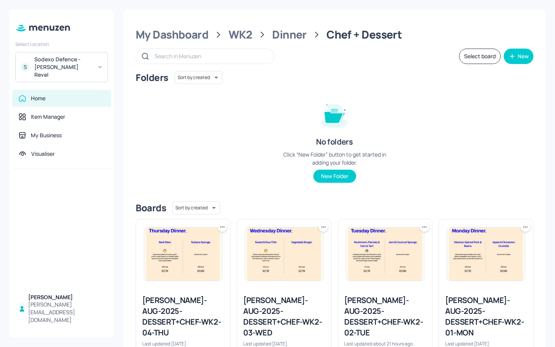
click at [274, 298] on div "[PERSON_NAME]-AUG-2025-DESSERT+CHEF-WK2-03-WED" at bounding box center [284, 316] width 82 height 43
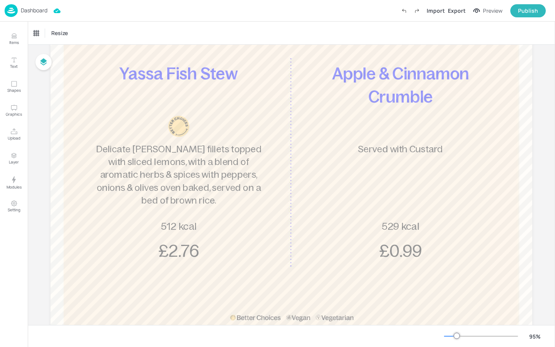
scroll to position [121, 0]
click at [31, 9] on p "Dashboard" at bounding box center [34, 10] width 27 height 5
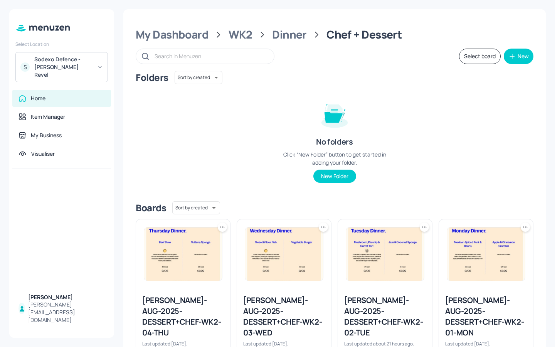
click at [387, 298] on div "[PERSON_NAME]-AUG-2025-DESSERT+CHEF-WK2-02-TUE" at bounding box center [385, 316] width 82 height 43
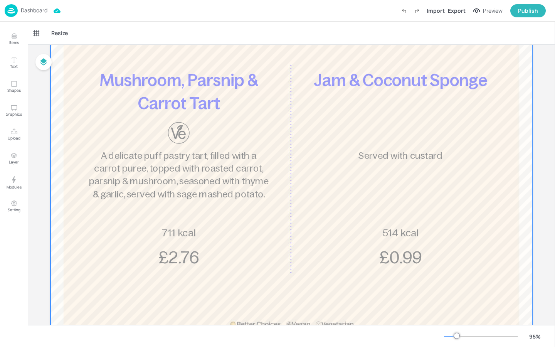
scroll to position [116, 0]
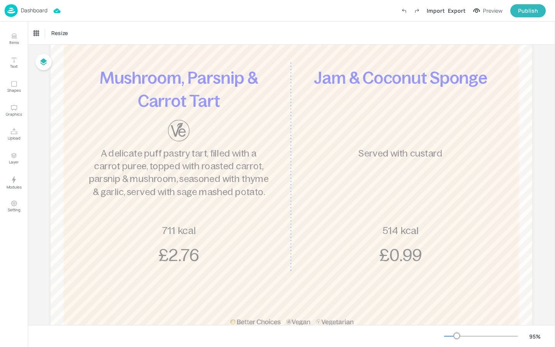
click at [27, 10] on p "Dashboard" at bounding box center [34, 10] width 27 height 5
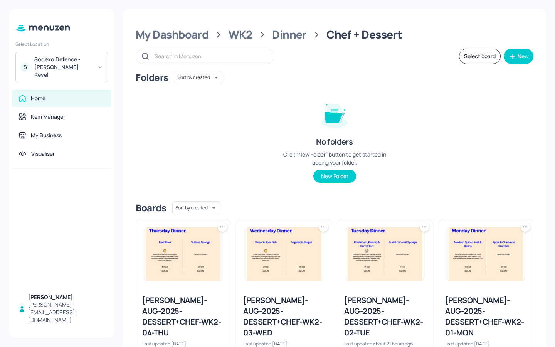
click at [482, 298] on div "[PERSON_NAME]-AUG-2025-DESSERT+CHEF-WK2-01-MON" at bounding box center [487, 316] width 82 height 43
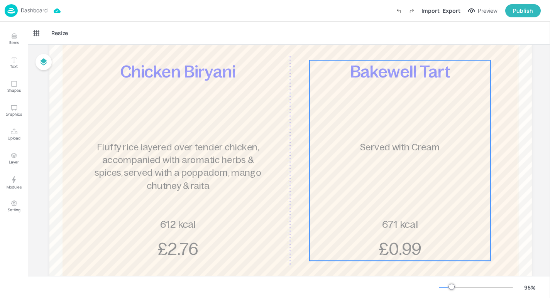
scroll to position [132, 0]
